Goal: Task Accomplishment & Management: Use online tool/utility

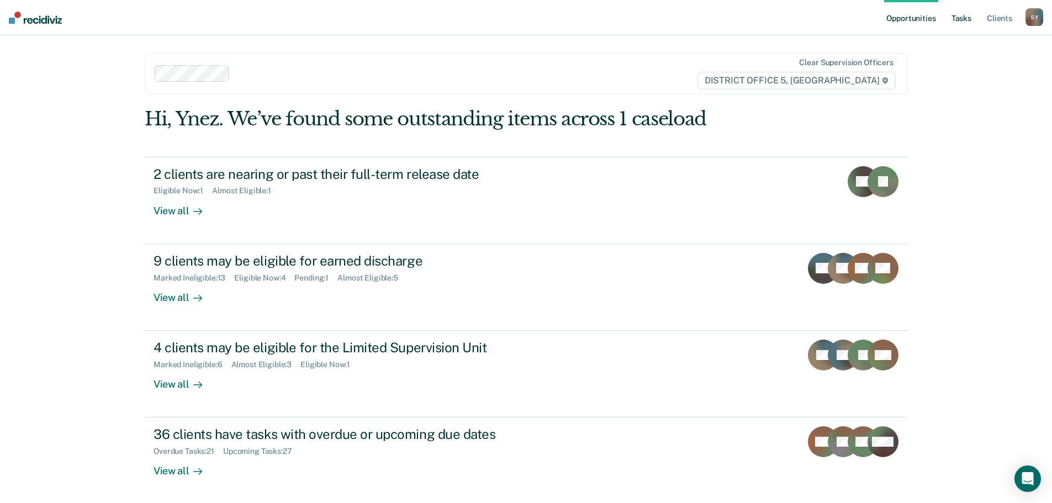
click at [959, 18] on link "Tasks" at bounding box center [961, 17] width 24 height 35
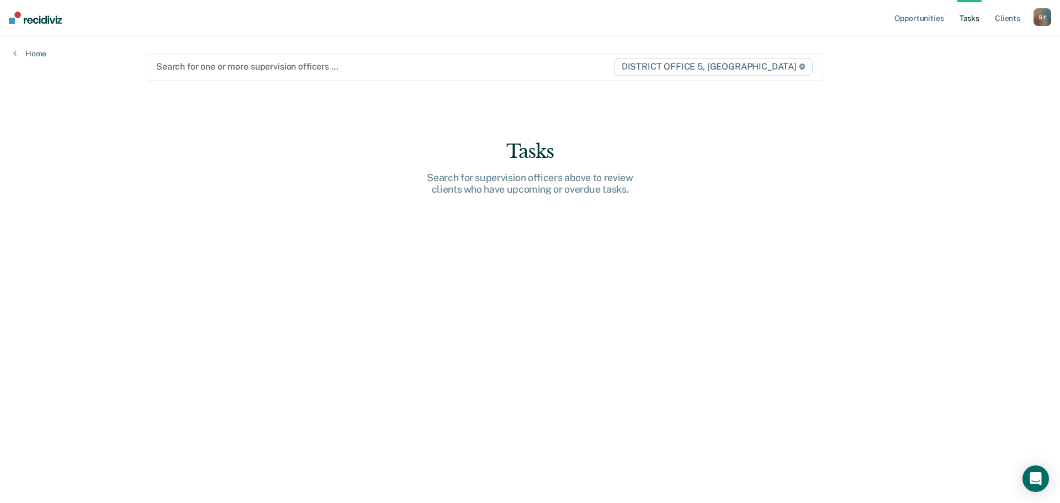
type input "y"
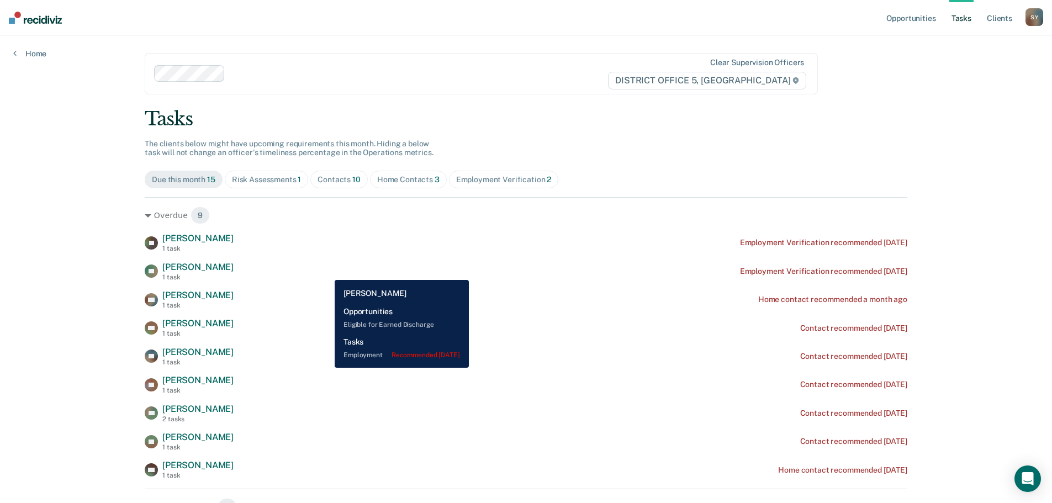
scroll to position [55, 0]
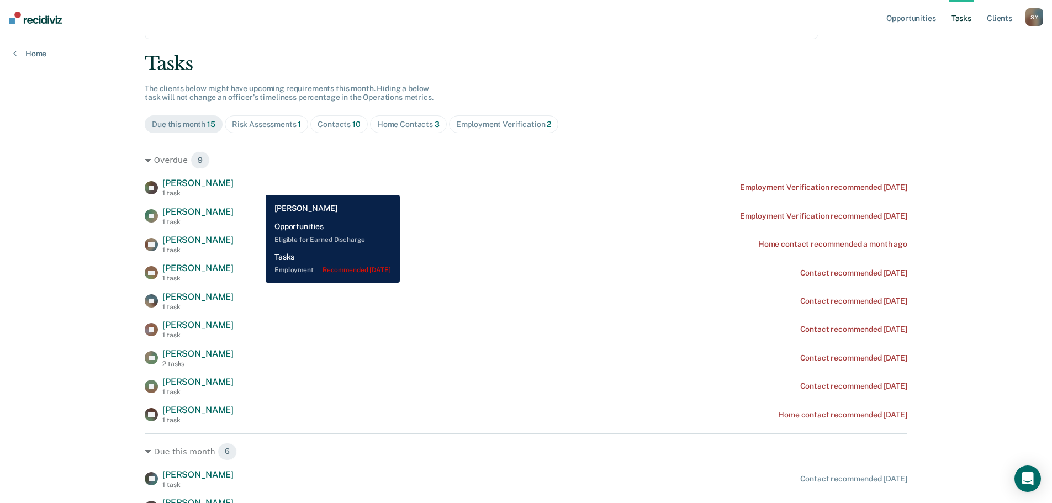
click at [257, 187] on div "[PERSON_NAME] 1 task Employment Verification recommended [DATE]" at bounding box center [526, 187] width 763 height 19
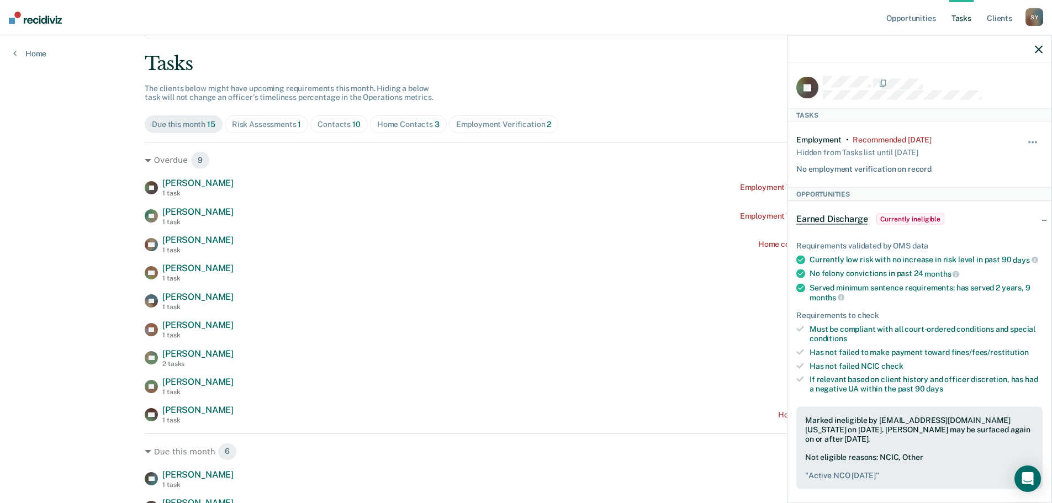
click at [1039, 50] on icon "button" at bounding box center [1039, 49] width 8 height 8
